Goal: Register for event/course

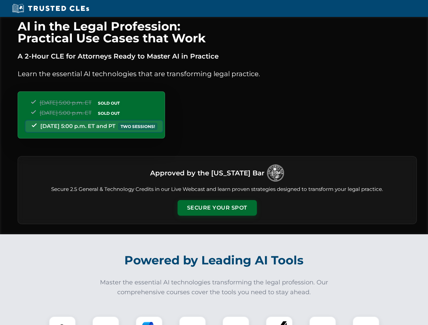
click at [217, 208] on button "Secure Your Spot" at bounding box center [217, 208] width 79 height 16
click at [62, 321] on img at bounding box center [63, 330] width 20 height 20
click at [106, 321] on div at bounding box center [105, 329] width 27 height 27
